Goal: Task Accomplishment & Management: Use online tool/utility

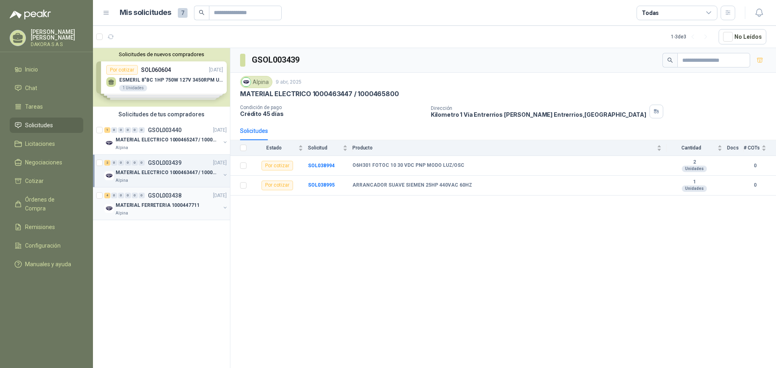
click at [179, 198] on p "GSOL003438" at bounding box center [165, 196] width 34 height 6
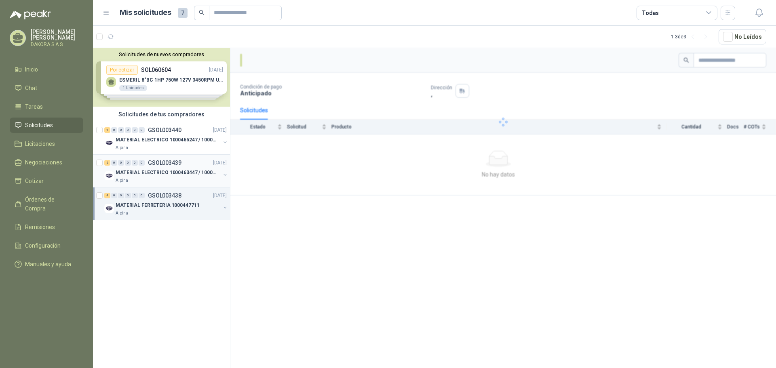
click at [172, 173] on p "MATERIAL ELECTRICO 1000463447 / 1000465800" at bounding box center [166, 173] width 101 height 8
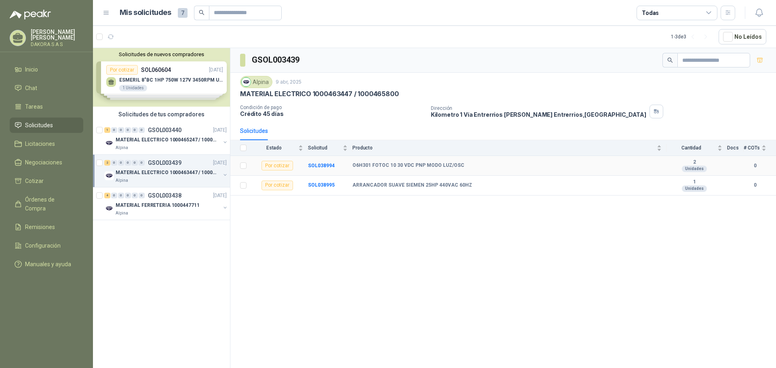
click at [422, 164] on b "O6H301 FOTOC 10 30 VDC PNP MODO LUZ/OSC" at bounding box center [408, 165] width 112 height 6
click at [325, 166] on b "SOL038994" at bounding box center [321, 166] width 27 height 6
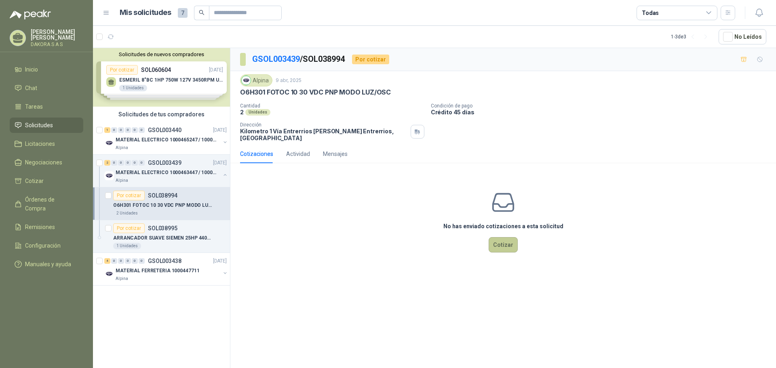
click at [506, 237] on button "Cotizar" at bounding box center [503, 244] width 29 height 15
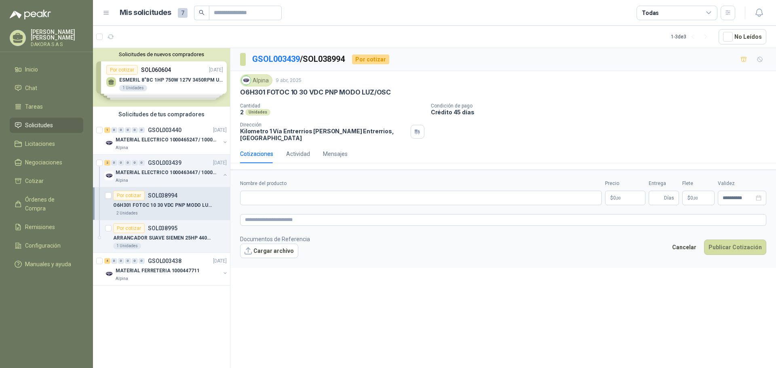
click at [634, 194] on p "$ 0 ,00" at bounding box center [625, 198] width 40 height 15
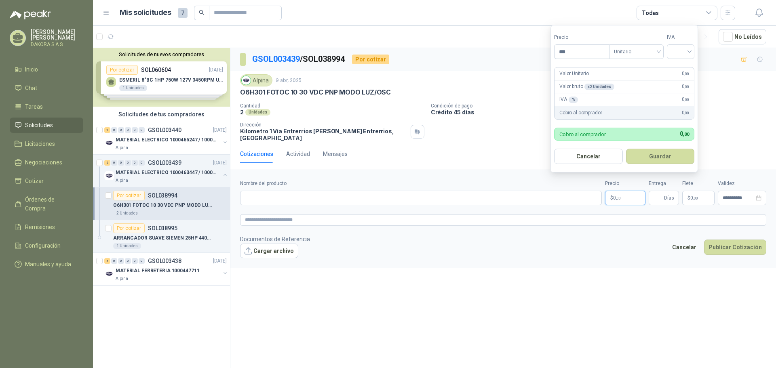
click at [634, 194] on p "$ 0 ,00" at bounding box center [625, 198] width 40 height 15
click at [651, 50] on span "Unitario" at bounding box center [636, 52] width 45 height 12
click at [649, 67] on div "Unitario" at bounding box center [638, 68] width 42 height 9
click at [686, 50] on input "search" at bounding box center [681, 51] width 18 height 12
click at [686, 67] on div "19%" at bounding box center [682, 68] width 15 height 9
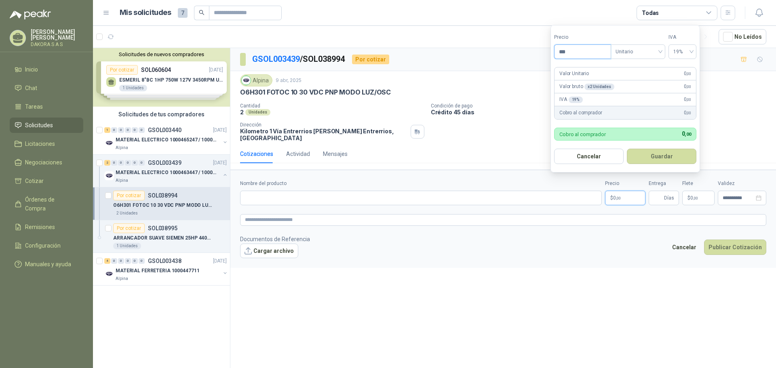
click at [579, 49] on input "***" at bounding box center [582, 52] width 56 height 14
click at [487, 159] on div "Cotizaciones Actividad Mensajes" at bounding box center [503, 157] width 546 height 25
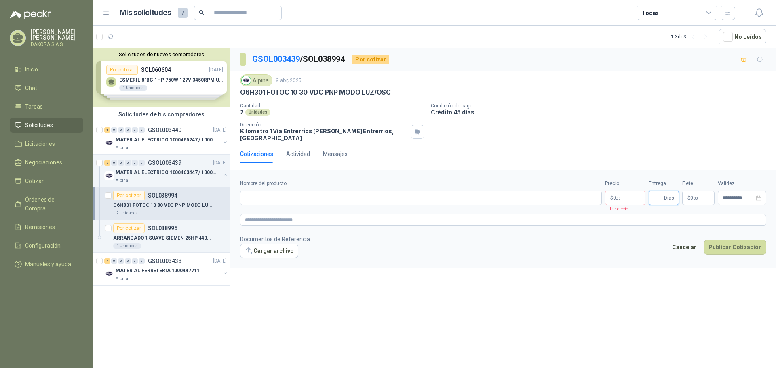
click at [657, 192] on input "Entrega" at bounding box center [657, 198] width 9 height 14
click at [356, 215] on textarea at bounding box center [503, 220] width 526 height 12
click at [358, 215] on textarea at bounding box center [503, 220] width 526 height 12
click at [625, 191] on p "$ 0 ,00" at bounding box center [625, 198] width 40 height 15
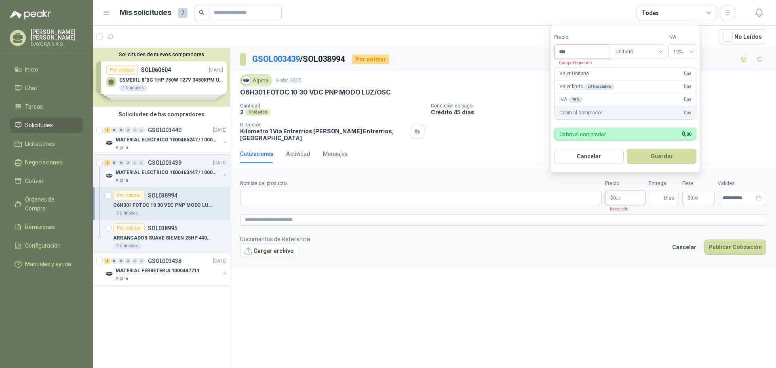
drag, startPoint x: 575, startPoint y: 54, endPoint x: 552, endPoint y: 48, distance: 23.7
click at [552, 48] on form "Precio *** Campo Requerido Tipo Unitario IVA 19% Valor Unitario 0 ,00 Valor bru…" at bounding box center [625, 99] width 150 height 148
click at [585, 70] on p "Valor Unitario" at bounding box center [574, 74] width 30 height 8
click at [598, 75] on div "Valor Unitario 50 ,00" at bounding box center [624, 73] width 141 height 13
click at [604, 79] on div "Valor Unitario 50 ,00" at bounding box center [624, 73] width 141 height 13
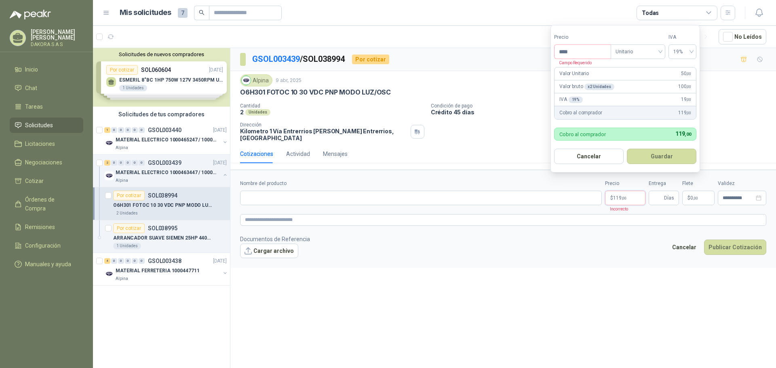
click at [618, 84] on div "Valor bruto x 2 Unidades 100 ,00" at bounding box center [624, 86] width 141 height 13
click at [595, 50] on input "****" at bounding box center [582, 52] width 56 height 14
click at [601, 53] on input "****" at bounding box center [582, 52] width 56 height 14
click at [638, 46] on span "Unitario" at bounding box center [637, 52] width 45 height 12
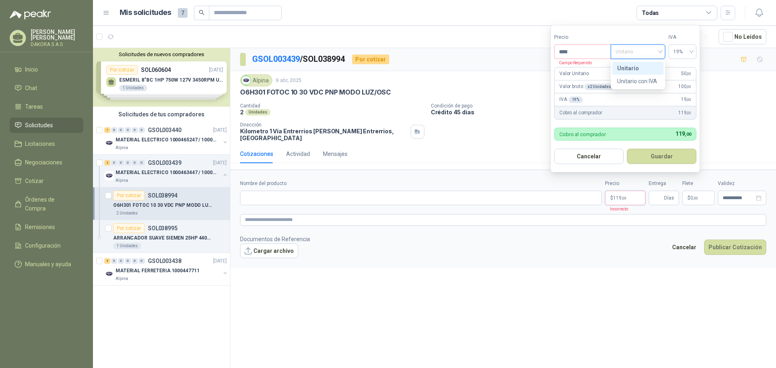
click at [639, 68] on div "Unitario" at bounding box center [638, 68] width 42 height 9
click at [672, 65] on form "Precio **** Campo Requerido Tipo Unitario Unitario IVA 19% Valor Unitario 50 ,0…" at bounding box center [625, 99] width 150 height 148
click at [588, 159] on button "Cancelar" at bounding box center [589, 156] width 70 height 15
type input "***"
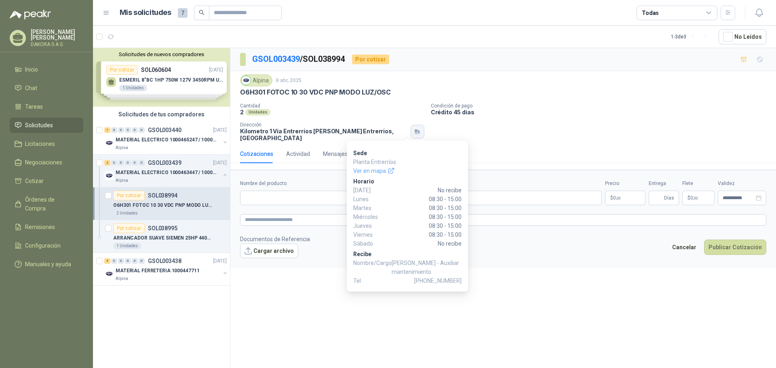
click at [415, 130] on icon "button" at bounding box center [416, 131] width 3 height 2
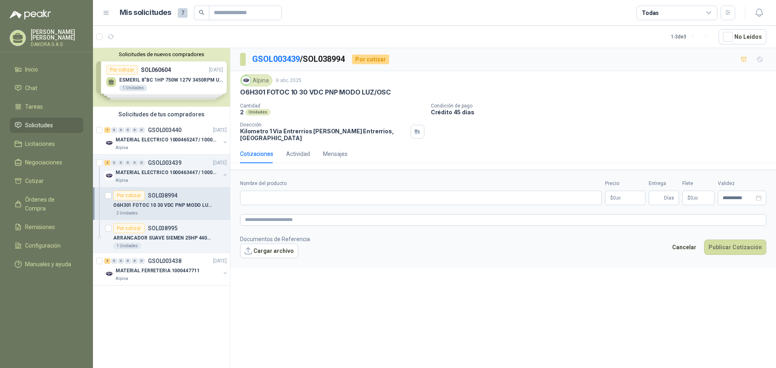
click at [435, 124] on div "Cantidad 2 Unidades Condición de pago Crédito 45 días Dirección Kilometro 1 Vía…" at bounding box center [503, 122] width 526 height 38
click at [303, 152] on div "Actividad" at bounding box center [298, 154] width 24 height 9
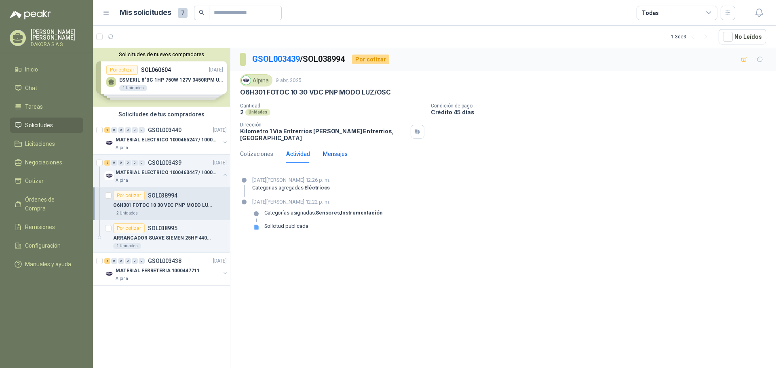
click at [340, 150] on div "Mensajes" at bounding box center [335, 154] width 25 height 9
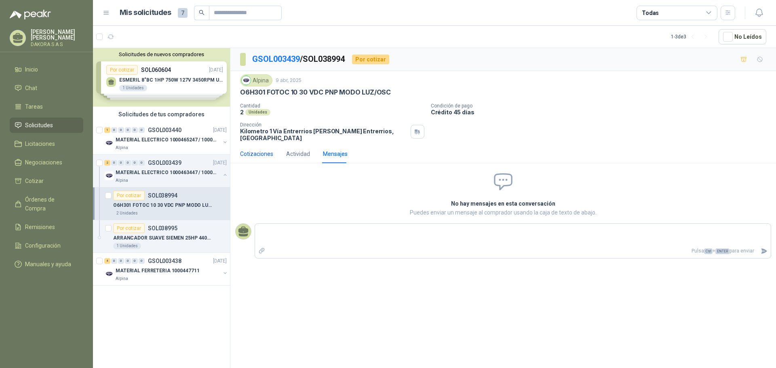
click at [243, 150] on div "Cotizaciones" at bounding box center [256, 154] width 33 height 9
